Goal: Transaction & Acquisition: Purchase product/service

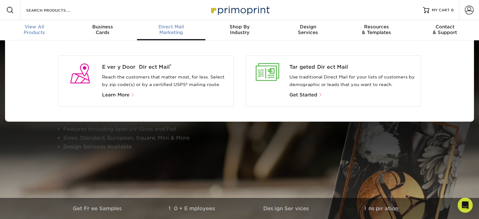
scroll to position [0, 0]
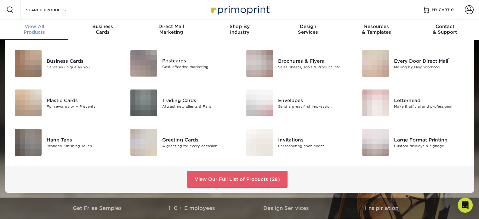
click at [32, 25] on span "View All" at bounding box center [34, 27] width 68 height 6
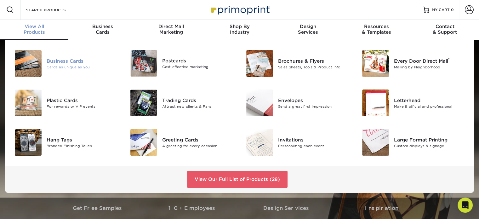
click at [55, 67] on div "Cards as unique as you" at bounding box center [83, 66] width 72 height 5
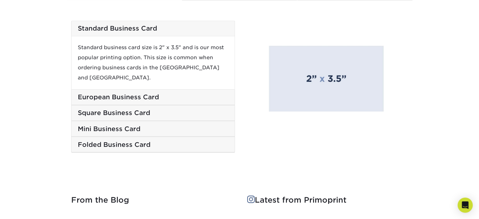
scroll to position [1079, 0]
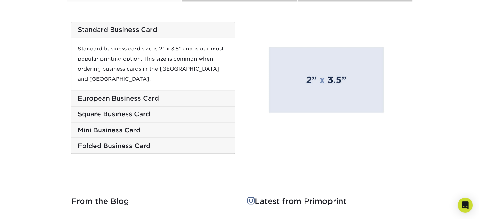
click at [132, 95] on h5 "European Business Card" at bounding box center [153, 99] width 151 height 8
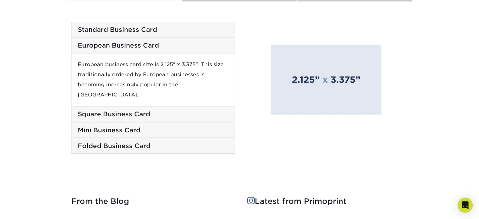
click at [141, 30] on h5 "Standard Business Card" at bounding box center [153, 30] width 151 height 8
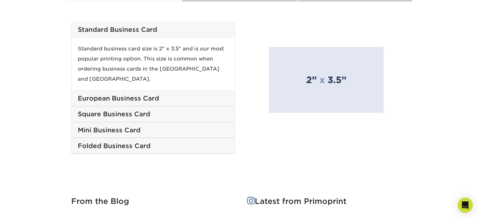
click at [130, 95] on h5 "European Business Card" at bounding box center [153, 99] width 151 height 8
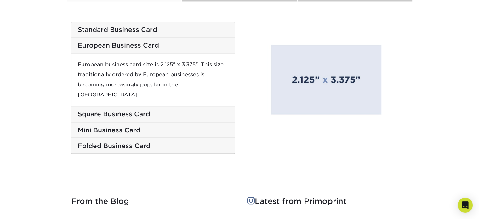
click at [119, 110] on h5 "Square Business Card" at bounding box center [153, 114] width 151 height 8
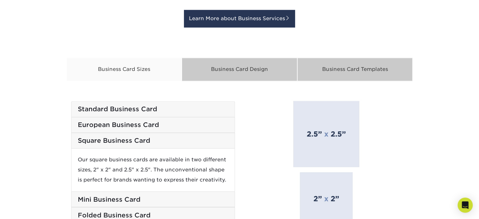
scroll to position [1000, 0]
